Goal: Information Seeking & Learning: Learn about a topic

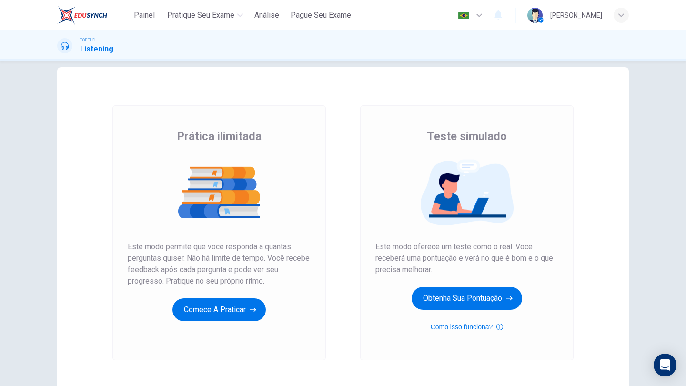
scroll to position [19, 0]
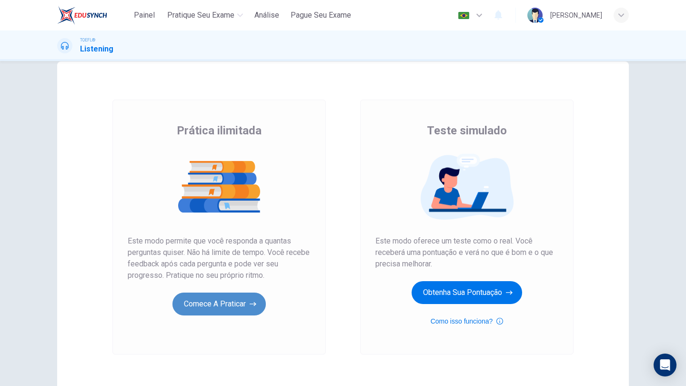
click at [216, 299] on button "Comece a praticar" at bounding box center [218, 303] width 93 height 23
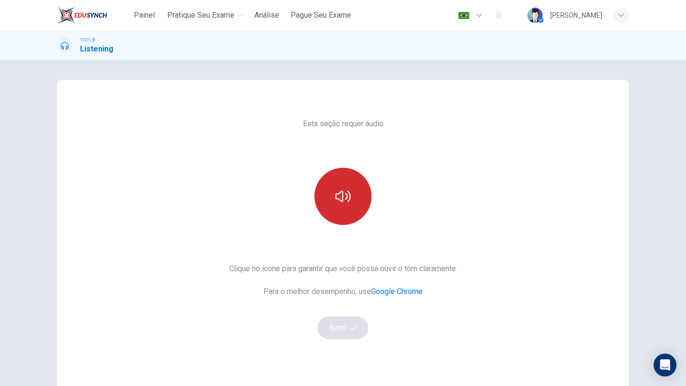
click at [341, 206] on button "button" at bounding box center [342, 196] width 57 height 57
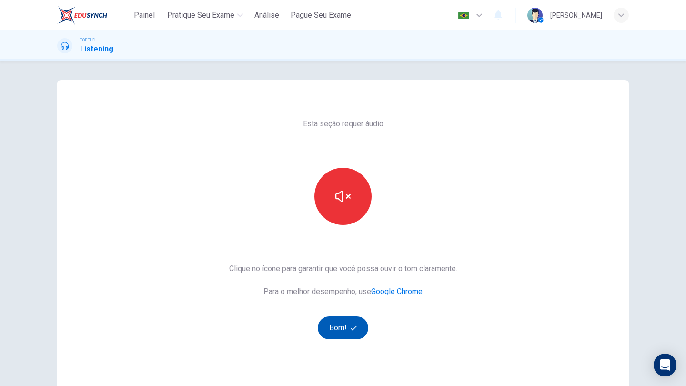
click at [333, 332] on button "Bom!" at bounding box center [343, 327] width 51 height 23
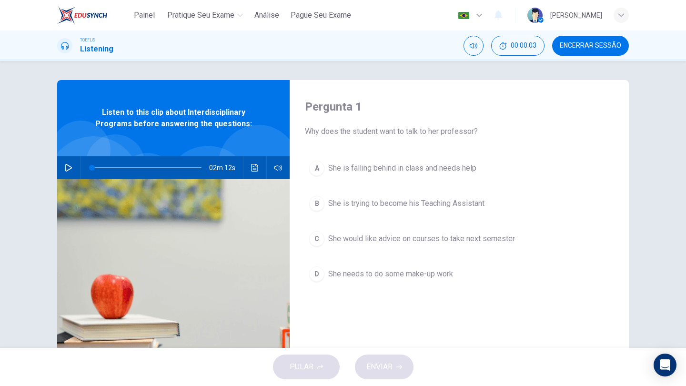
click at [65, 164] on icon "button" at bounding box center [68, 168] width 7 height 8
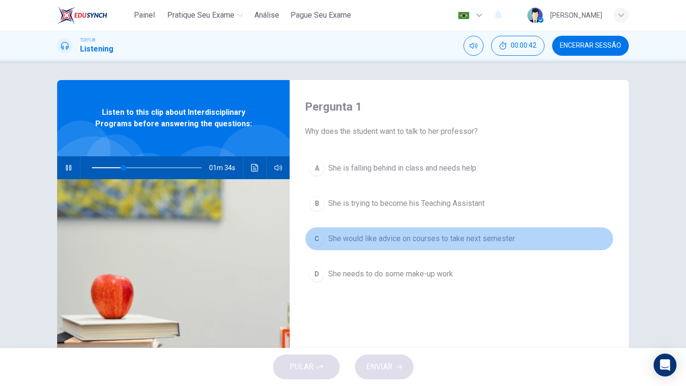
click at [340, 236] on span "She would like advice on courses to take next semester" at bounding box center [421, 238] width 187 height 11
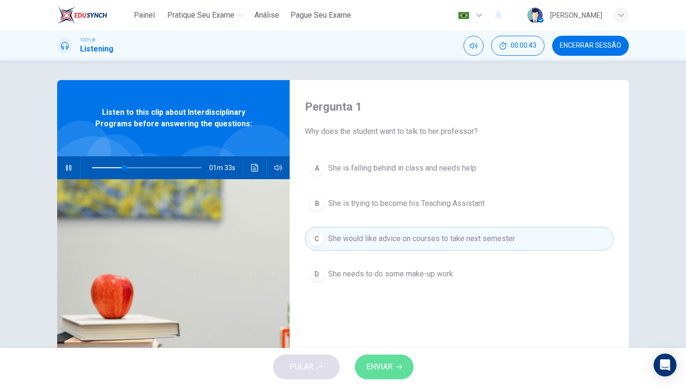
click at [383, 356] on button "ENVIAR" at bounding box center [384, 366] width 59 height 25
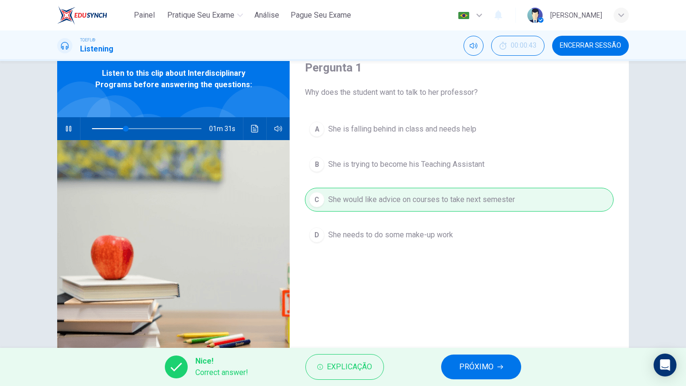
scroll to position [56, 0]
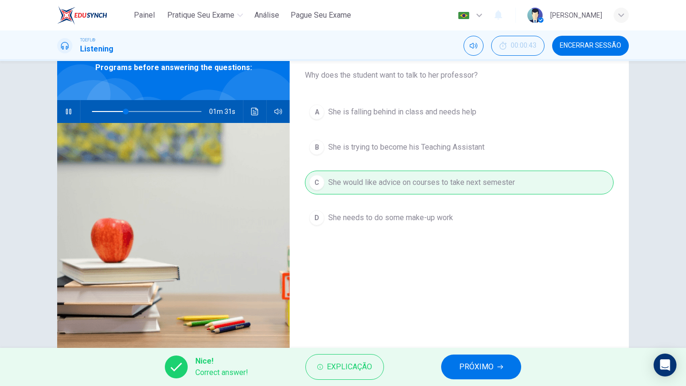
click at [462, 359] on button "PRÓXIMO" at bounding box center [481, 366] width 80 height 25
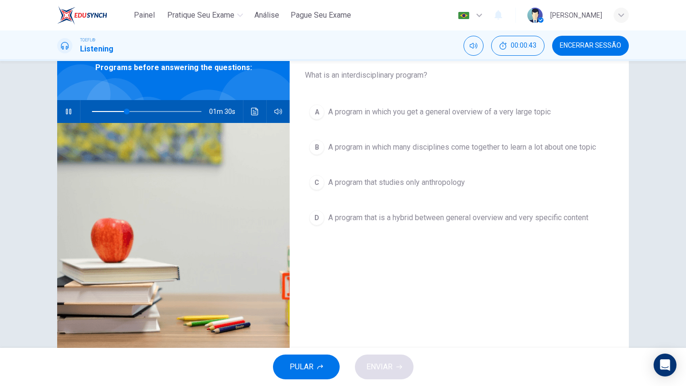
scroll to position [28, 0]
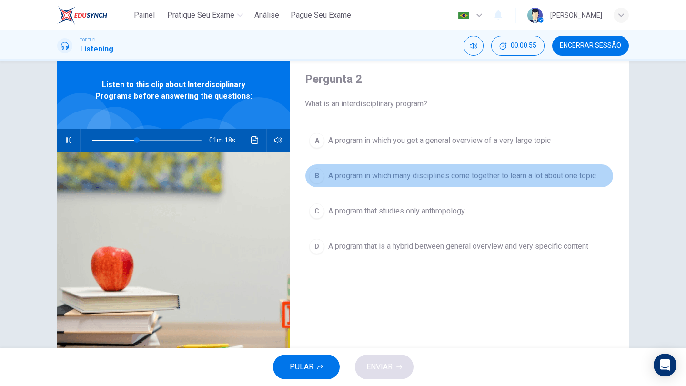
click at [399, 176] on span "A program in which many disciplines come together to learn a lot about one topic" at bounding box center [462, 175] width 268 height 11
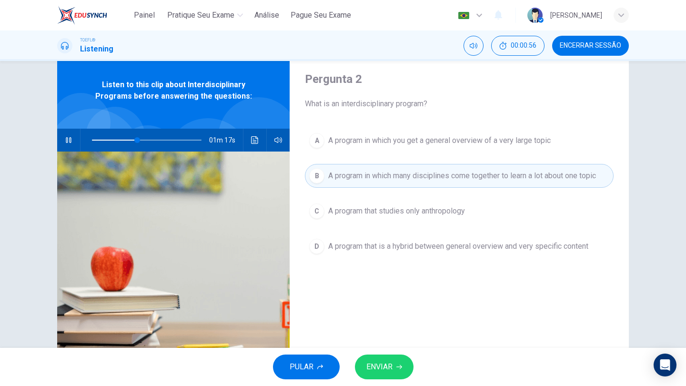
click at [381, 364] on span "ENVIAR" at bounding box center [379, 366] width 26 height 13
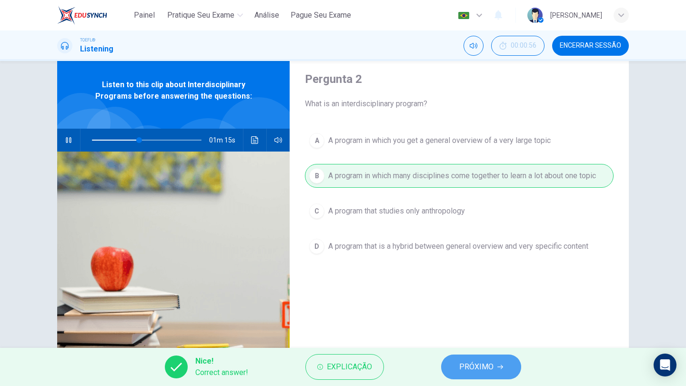
click at [480, 369] on span "PRÓXIMO" at bounding box center [476, 366] width 34 height 13
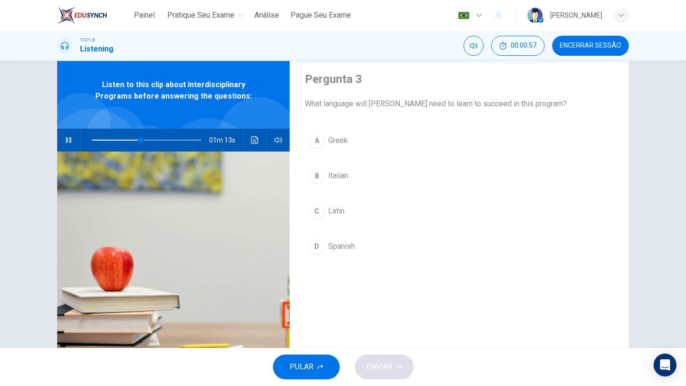
click at [324, 104] on span "What language will [PERSON_NAME] need to learn to succeed in this program?" at bounding box center [459, 103] width 308 height 11
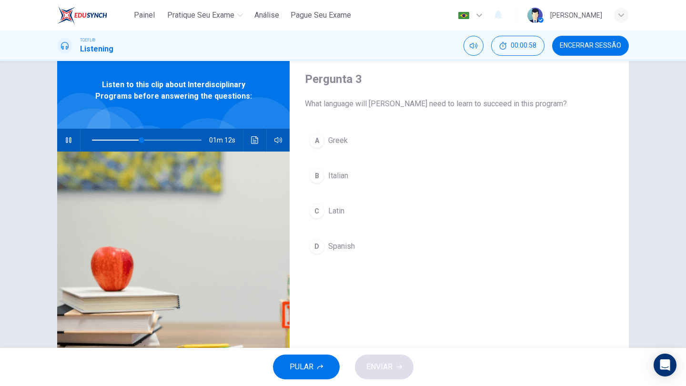
click at [324, 104] on span "What language will [PERSON_NAME] need to learn to succeed in this program?" at bounding box center [459, 103] width 308 height 11
click at [340, 148] on button "A [DEMOGRAPHIC_DATA]" at bounding box center [459, 141] width 308 height 24
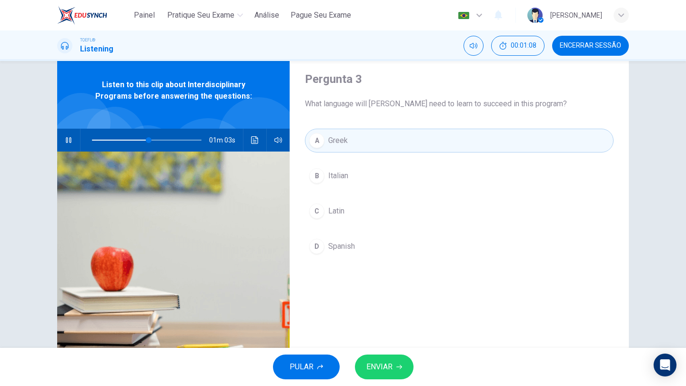
click at [389, 360] on span "ENVIAR" at bounding box center [379, 366] width 26 height 13
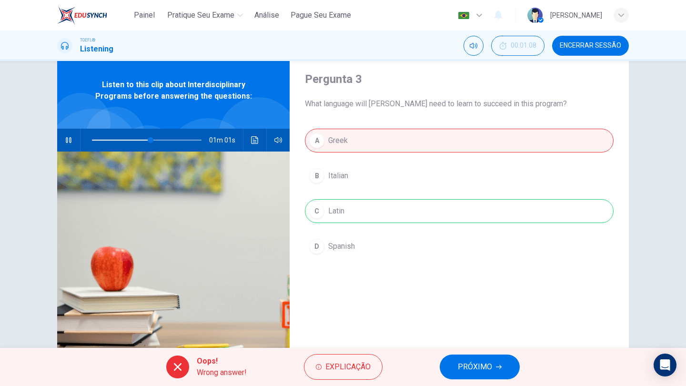
click at [457, 372] on button "PRÓXIMO" at bounding box center [479, 366] width 80 height 25
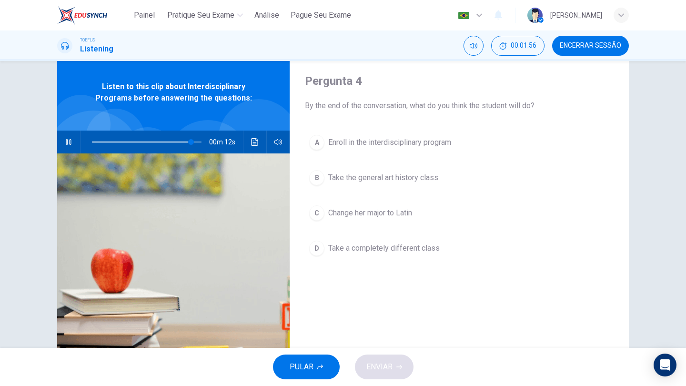
scroll to position [24, 0]
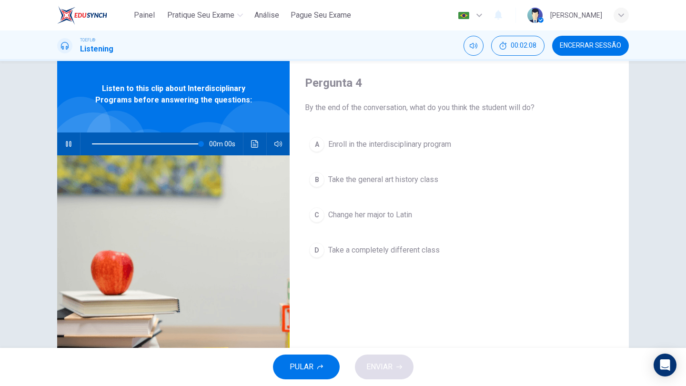
type input "0"
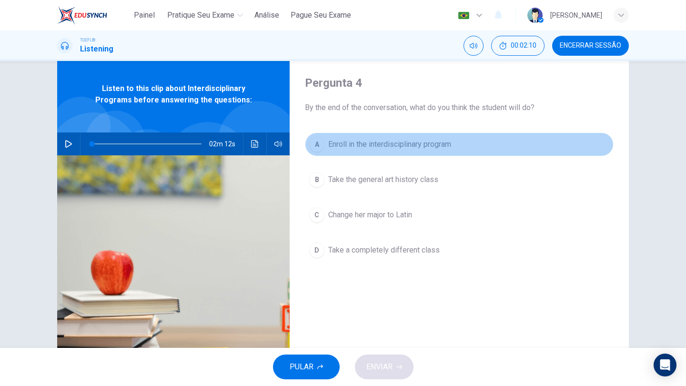
click at [350, 153] on button "A Enroll in the interdisciplinary program" at bounding box center [459, 144] width 308 height 24
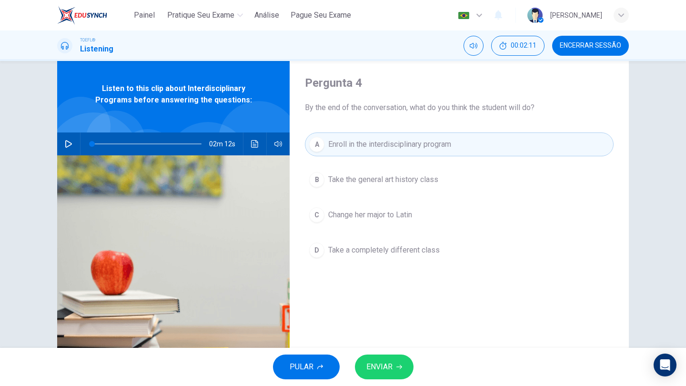
click at [379, 356] on button "ENVIAR" at bounding box center [384, 366] width 59 height 25
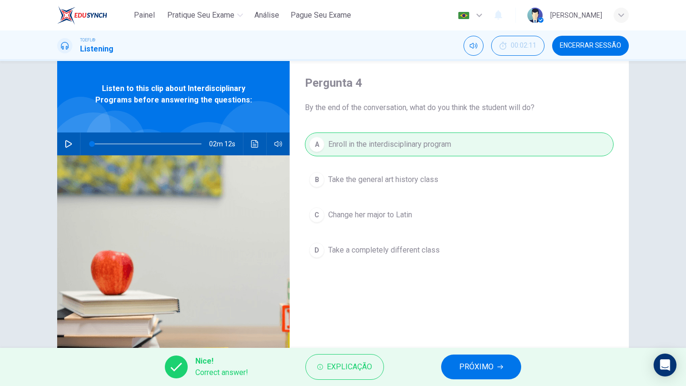
click at [469, 357] on button "PRÓXIMO" at bounding box center [481, 366] width 80 height 25
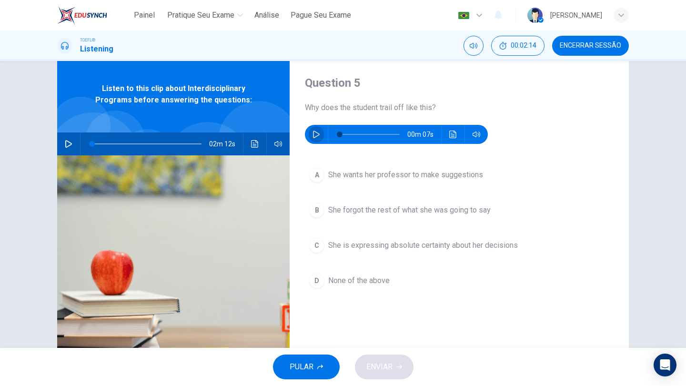
click at [309, 132] on button "button" at bounding box center [315, 134] width 15 height 19
type input "0"
click at [357, 170] on span "She wants her professor to make suggestions" at bounding box center [405, 174] width 155 height 11
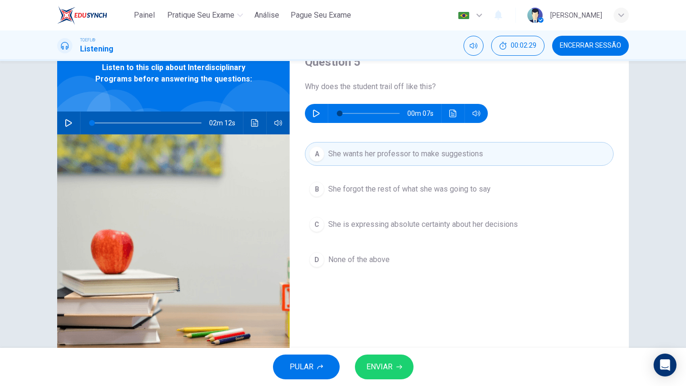
scroll to position [50, 0]
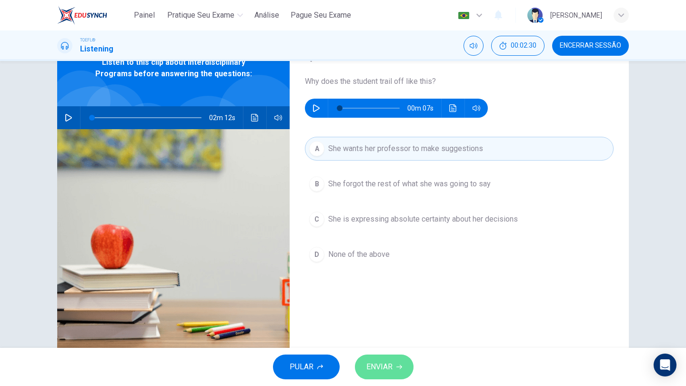
click at [393, 366] on button "ENVIAR" at bounding box center [384, 366] width 59 height 25
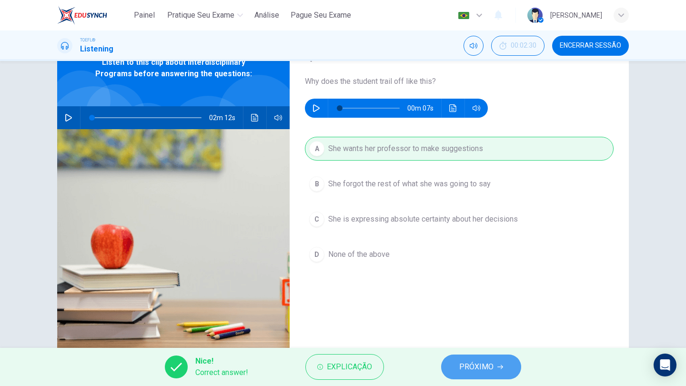
click at [494, 363] on button "PRÓXIMO" at bounding box center [481, 366] width 80 height 25
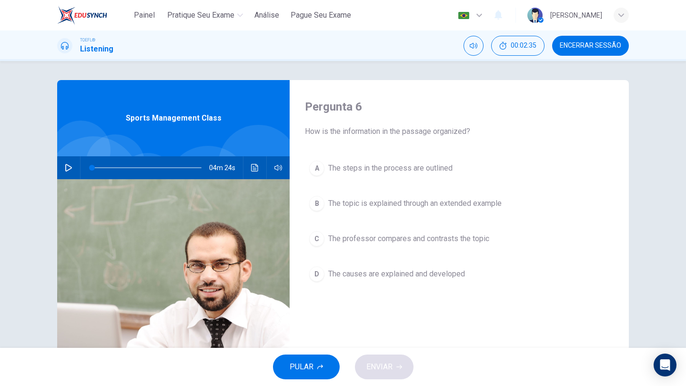
click at [68, 168] on icon "button" at bounding box center [68, 168] width 7 height 8
click at [384, 235] on span "The professor compares and contrasts the topic" at bounding box center [408, 238] width 161 height 11
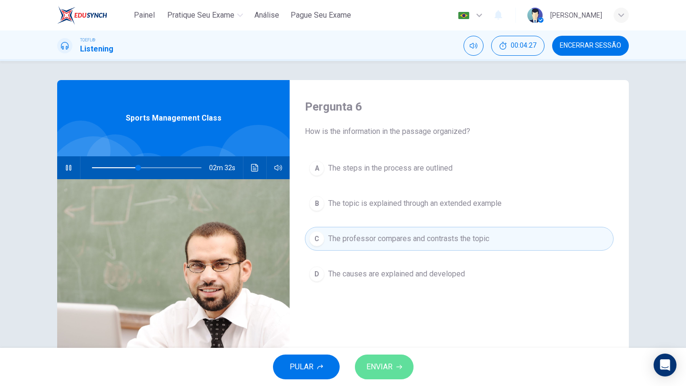
click at [385, 370] on span "ENVIAR" at bounding box center [379, 366] width 26 height 13
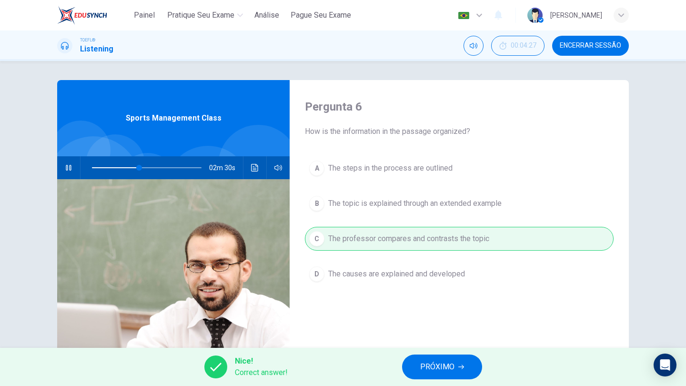
click at [428, 368] on span "PRÓXIMO" at bounding box center [437, 366] width 34 height 13
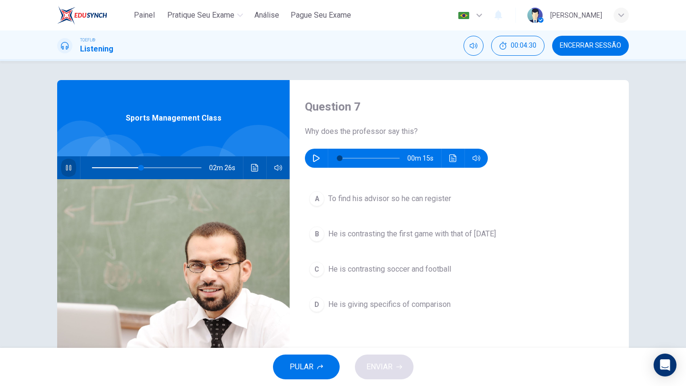
click at [70, 169] on button "button" at bounding box center [68, 167] width 15 height 23
type input "45"
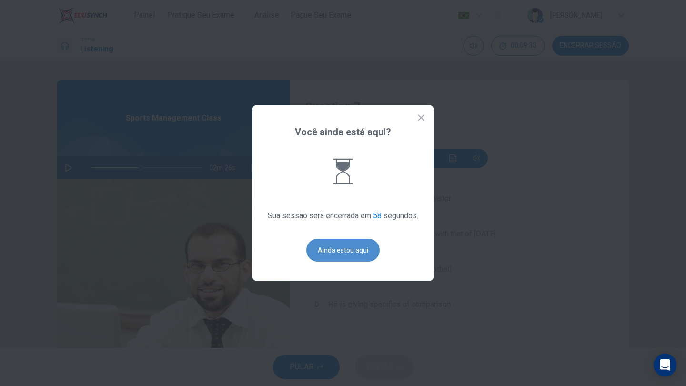
click at [319, 248] on button "Ainda estou aqui" at bounding box center [342, 250] width 73 height 23
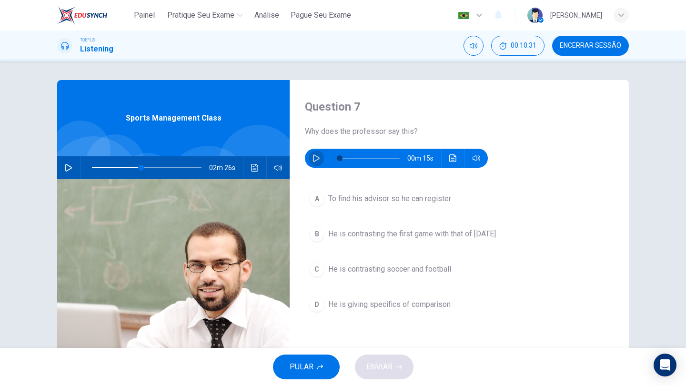
click at [315, 158] on icon "button" at bounding box center [316, 158] width 8 height 8
type input "0"
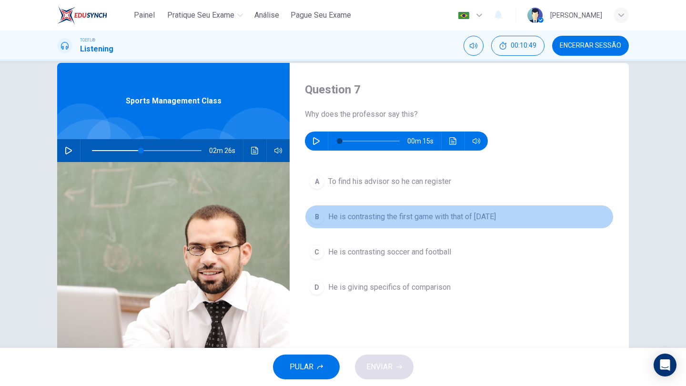
click at [369, 215] on span "He is contrasting the first game with that of [DATE]" at bounding box center [412, 216] width 168 height 11
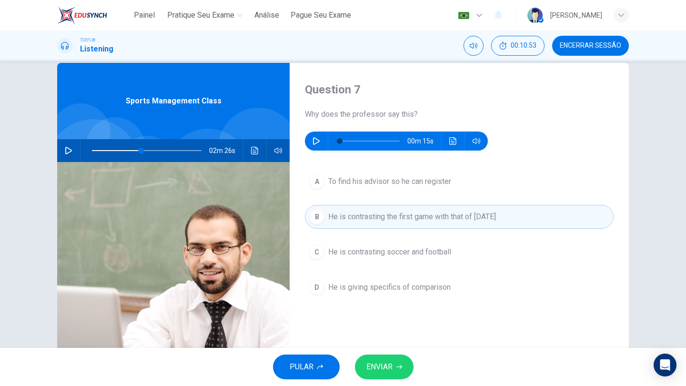
click at [387, 361] on span "ENVIAR" at bounding box center [379, 366] width 26 height 13
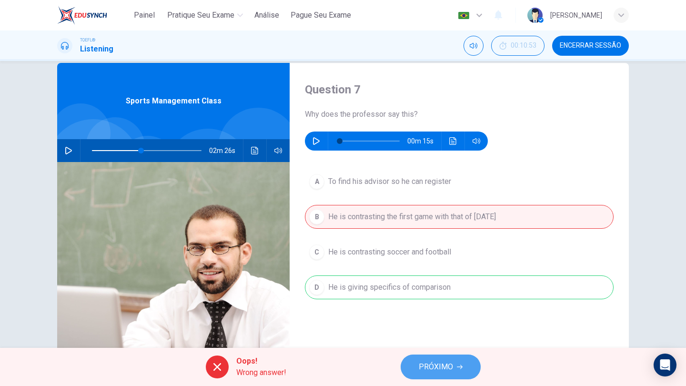
click at [424, 363] on span "PRÓXIMO" at bounding box center [435, 366] width 34 height 13
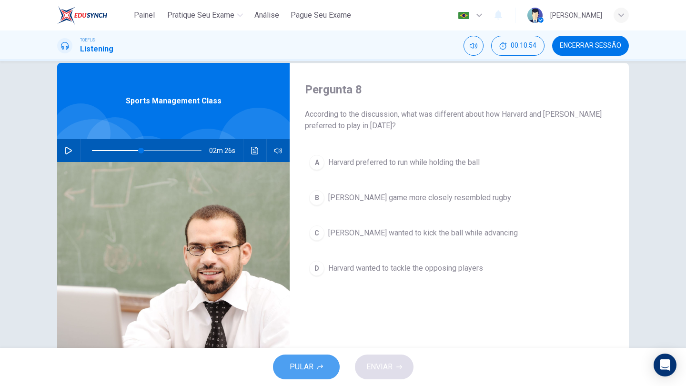
click at [308, 371] on span "PULAR" at bounding box center [301, 366] width 24 height 13
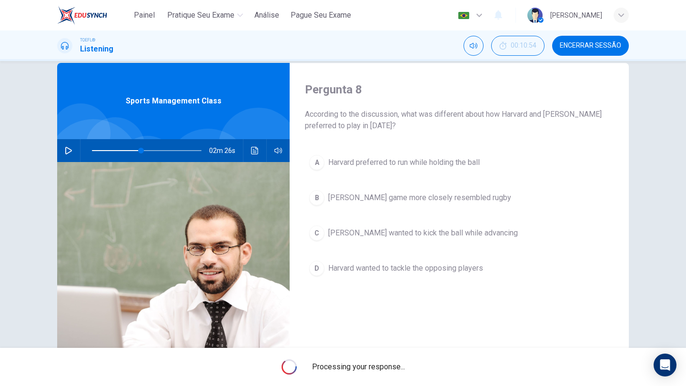
type input "45"
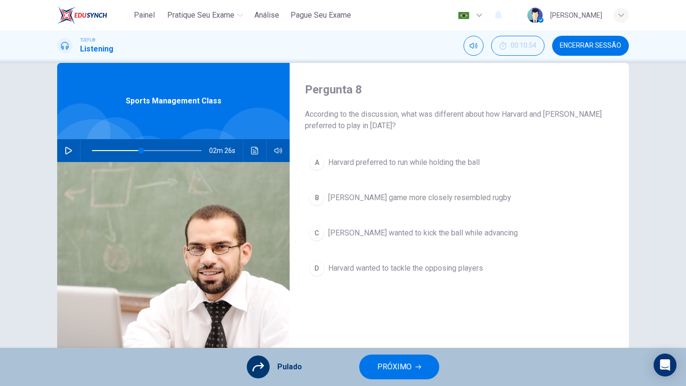
click at [567, 42] on span "Encerrar Sessão" at bounding box center [589, 46] width 61 height 8
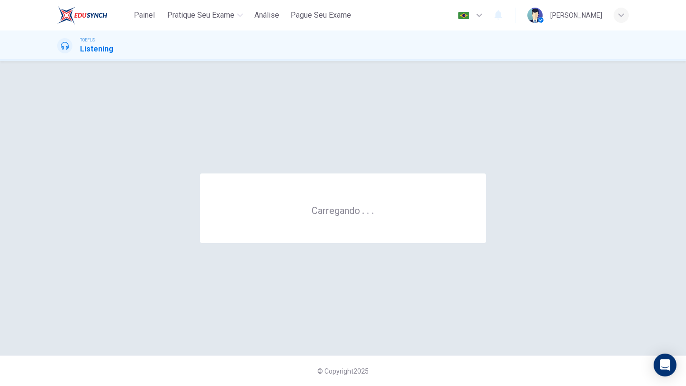
scroll to position [0, 0]
